Goal: Entertainment & Leisure: Consume media (video, audio)

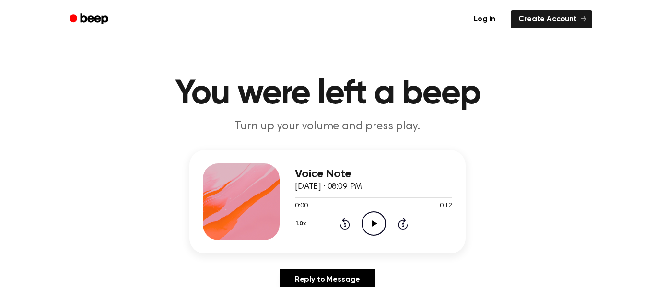
click at [375, 218] on icon "Play Audio" at bounding box center [374, 224] width 24 height 24
click at [381, 222] on icon "Play Audio" at bounding box center [374, 224] width 24 height 24
click at [345, 223] on icon "Rewind 5 seconds" at bounding box center [345, 224] width 11 height 12
click at [346, 223] on icon "Rewind 5 seconds" at bounding box center [345, 224] width 11 height 12
click at [346, 222] on icon at bounding box center [345, 224] width 10 height 12
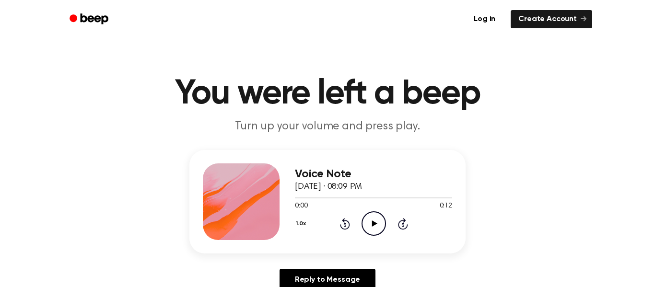
click at [370, 221] on icon "Play Audio" at bounding box center [374, 224] width 24 height 24
click at [402, 220] on icon at bounding box center [403, 224] width 10 height 12
click at [402, 221] on icon at bounding box center [403, 224] width 10 height 12
click at [349, 224] on icon at bounding box center [345, 224] width 10 height 12
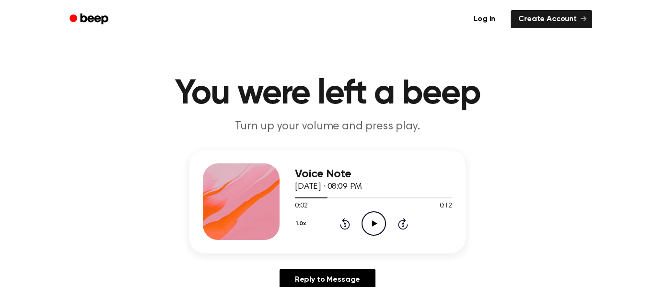
click at [349, 224] on icon at bounding box center [345, 224] width 10 height 12
click at [374, 228] on icon "Play Audio" at bounding box center [374, 224] width 24 height 24
click at [402, 225] on icon at bounding box center [402, 225] width 2 height 4
click at [380, 223] on icon "Pause Audio" at bounding box center [374, 224] width 24 height 24
click at [347, 223] on icon "Rewind 5 seconds" at bounding box center [345, 224] width 11 height 12
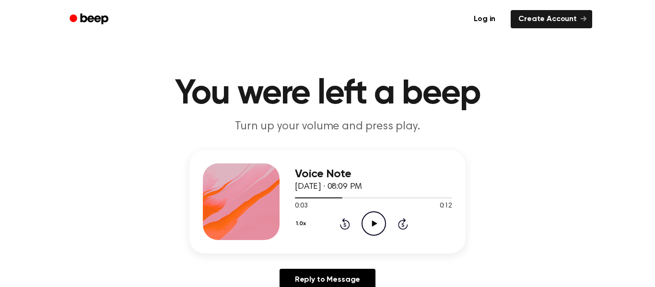
click at [347, 223] on icon "Rewind 5 seconds" at bounding box center [345, 224] width 11 height 12
click at [404, 221] on icon at bounding box center [403, 224] width 10 height 12
click at [374, 226] on icon "Play Audio" at bounding box center [374, 224] width 24 height 24
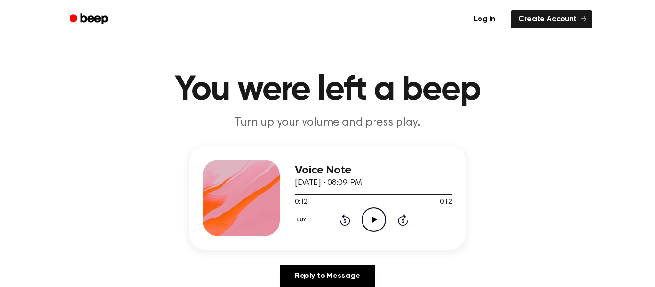
click at [300, 225] on button "1.0x" at bounding box center [302, 220] width 14 height 16
click at [306, 263] on span "0.8x" at bounding box center [311, 260] width 12 height 10
click at [375, 213] on icon "Play Audio" at bounding box center [374, 220] width 24 height 24
click at [374, 221] on icon at bounding box center [374, 220] width 5 height 6
drag, startPoint x: 449, startPoint y: 196, endPoint x: 430, endPoint y: 194, distance: 19.2
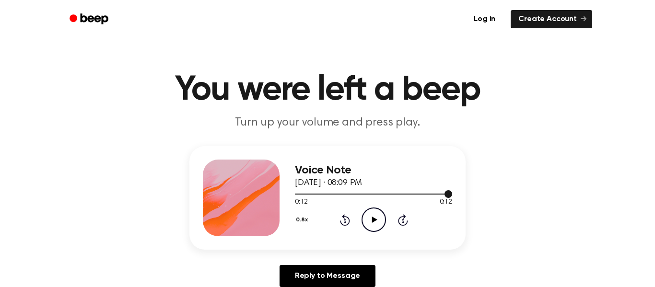
click at [430, 194] on div at bounding box center [373, 194] width 157 height 1
drag, startPoint x: 430, startPoint y: 195, endPoint x: 409, endPoint y: 189, distance: 21.3
click at [409, 189] on div "Voice Note [DATE] · 08:09 PM 0:10 0:12 Your browser does not support the [objec…" at bounding box center [373, 198] width 157 height 77
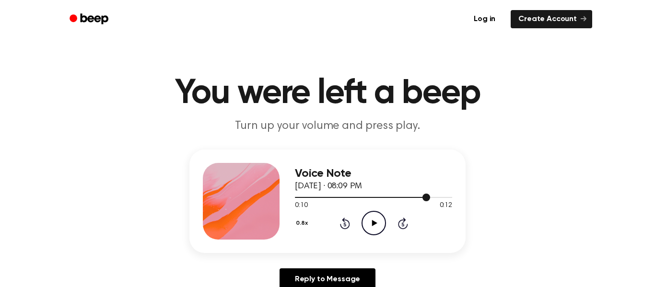
scroll to position [0, 0]
click at [419, 201] on div at bounding box center [373, 198] width 157 height 8
click at [374, 226] on icon "Play Audio" at bounding box center [374, 224] width 24 height 24
click at [369, 238] on div "Voice Note [DATE] · 08:09 PM 0:12 0:12 Your browser does not support the [objec…" at bounding box center [373, 202] width 157 height 77
click at [376, 235] on icon "Play Audio" at bounding box center [374, 224] width 24 height 24
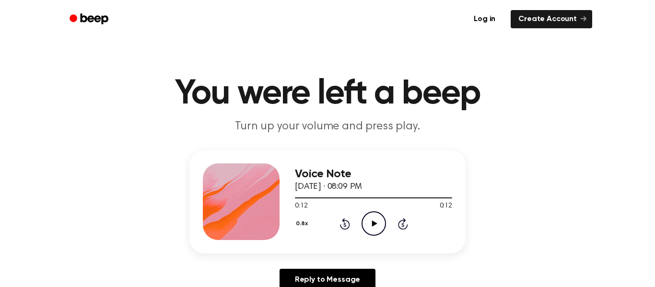
click at [383, 214] on icon "Play Audio" at bounding box center [374, 224] width 24 height 24
click at [403, 224] on icon "Skip 5 seconds" at bounding box center [403, 224] width 11 height 12
click at [345, 225] on icon at bounding box center [344, 225] width 2 height 4
click at [413, 245] on div "Voice Note [DATE] · 08:09 PM 0:00 0:12 Your browser does not support the [objec…" at bounding box center [327, 202] width 276 height 104
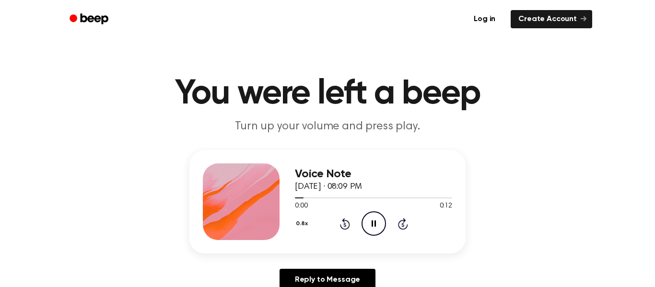
click at [402, 229] on icon at bounding box center [403, 224] width 10 height 12
click at [406, 230] on div "0.8x Rewind 5 seconds Pause Audio Skip 5 seconds" at bounding box center [373, 224] width 157 height 24
click at [403, 228] on icon "Skip 5 seconds" at bounding box center [403, 224] width 11 height 12
click at [403, 225] on icon at bounding box center [402, 225] width 2 height 4
click at [343, 225] on icon "Rewind 5 seconds" at bounding box center [345, 224] width 11 height 12
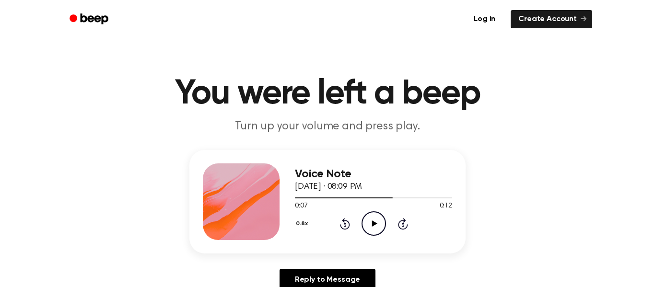
click at [345, 225] on icon "Rewind 5 seconds" at bounding box center [345, 224] width 11 height 12
click at [347, 227] on icon "Rewind 5 seconds" at bounding box center [345, 224] width 11 height 12
click at [357, 239] on div "Voice Note [DATE] · 08:09 PM 0:00 0:12 Your browser does not support the [objec…" at bounding box center [373, 202] width 157 height 77
click at [347, 228] on icon at bounding box center [345, 224] width 10 height 12
click at [368, 230] on icon "Play Audio" at bounding box center [374, 224] width 24 height 24
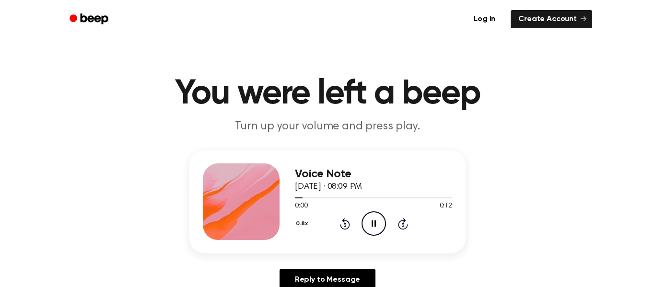
click at [399, 230] on div "0.8x Rewind 5 seconds Pause Audio Skip 5 seconds" at bounding box center [373, 224] width 157 height 24
click at [403, 225] on icon "Skip 5 seconds" at bounding box center [403, 224] width 11 height 12
click at [401, 229] on icon at bounding box center [403, 224] width 10 height 12
click at [347, 229] on icon at bounding box center [345, 224] width 10 height 12
click at [346, 237] on div "Voice Note [DATE] · 08:09 PM 0:07 0:12 Your browser does not support the [objec…" at bounding box center [373, 202] width 157 height 77
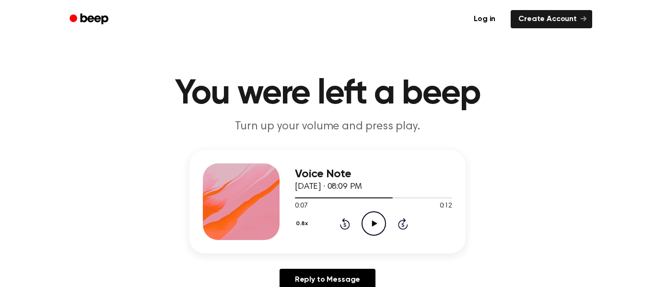
click at [345, 225] on icon at bounding box center [344, 225] width 2 height 4
click at [345, 225] on icon "Rewind 5 seconds" at bounding box center [345, 224] width 11 height 12
click at [369, 231] on icon "Play Audio" at bounding box center [374, 224] width 24 height 24
click at [403, 225] on icon at bounding box center [402, 225] width 2 height 4
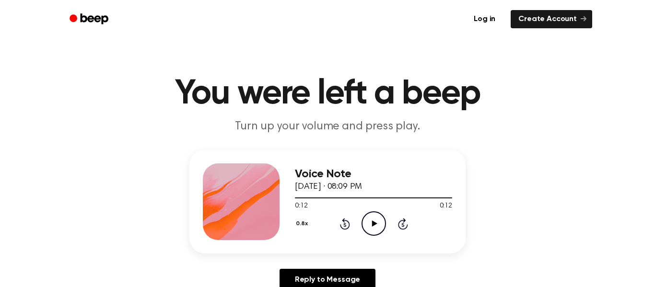
click at [345, 225] on icon at bounding box center [344, 225] width 2 height 4
click at [348, 227] on icon at bounding box center [345, 224] width 10 height 12
click at [345, 225] on icon "Rewind 5 seconds" at bounding box center [345, 224] width 11 height 12
click at [345, 225] on icon at bounding box center [344, 225] width 2 height 4
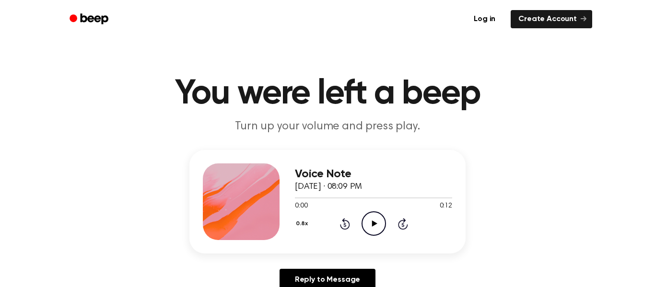
click at [405, 230] on div "0.8x Rewind 5 seconds Play Audio Skip 5 seconds" at bounding box center [373, 224] width 157 height 24
click at [403, 225] on icon at bounding box center [402, 225] width 2 height 4
click at [375, 226] on icon "Play Audio" at bounding box center [374, 224] width 24 height 24
click at [403, 225] on icon at bounding box center [402, 225] width 2 height 4
click at [397, 235] on div "0.8x Rewind 5 seconds Pause Audio Skip 5 seconds" at bounding box center [373, 224] width 157 height 24
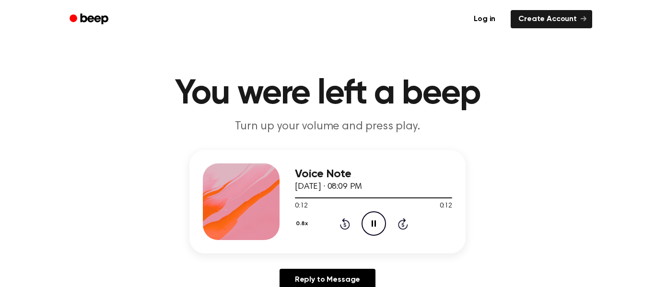
click at [397, 238] on div "Voice Note [DATE] · 08:09 PM 0:12 0:12 Your browser does not support the [objec…" at bounding box center [373, 202] width 157 height 77
click at [366, 230] on icon "Play Audio" at bounding box center [374, 224] width 24 height 24
